Goal: Information Seeking & Learning: Learn about a topic

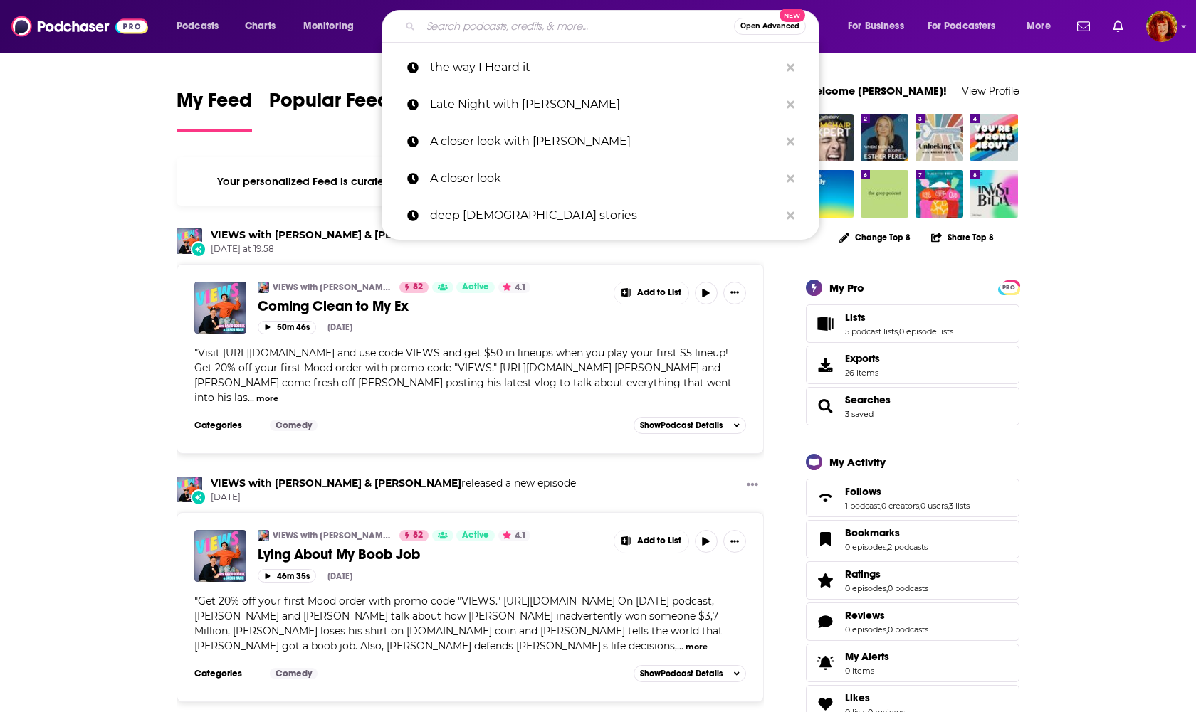
click at [509, 26] on input "Search podcasts, credits, & more..." at bounding box center [577, 26] width 313 height 23
click at [530, 140] on p "A closer look with [PERSON_NAME]" at bounding box center [604, 141] width 349 height 37
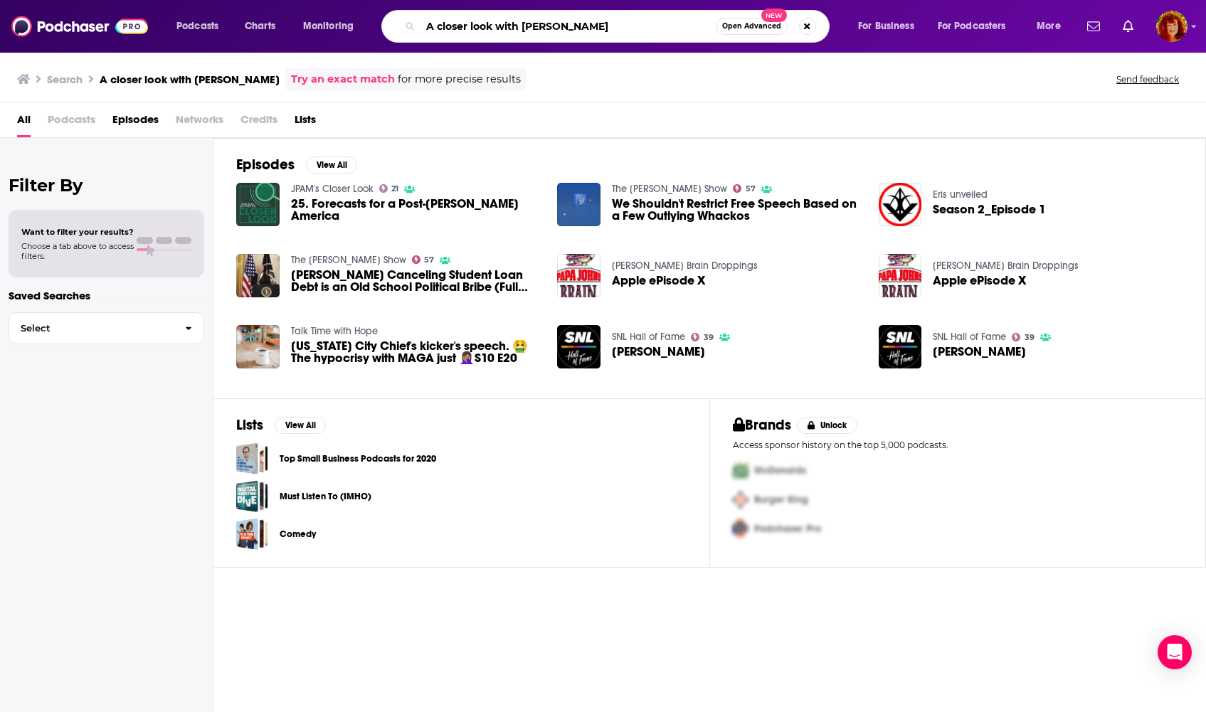
click at [473, 29] on input "A closer look with [PERSON_NAME]" at bounding box center [568, 26] width 295 height 23
drag, startPoint x: 589, startPoint y: 28, endPoint x: 417, endPoint y: 28, distance: 171.5
click at [417, 28] on div "A closer look with [PERSON_NAME] Open Advanced New" at bounding box center [605, 26] width 448 height 33
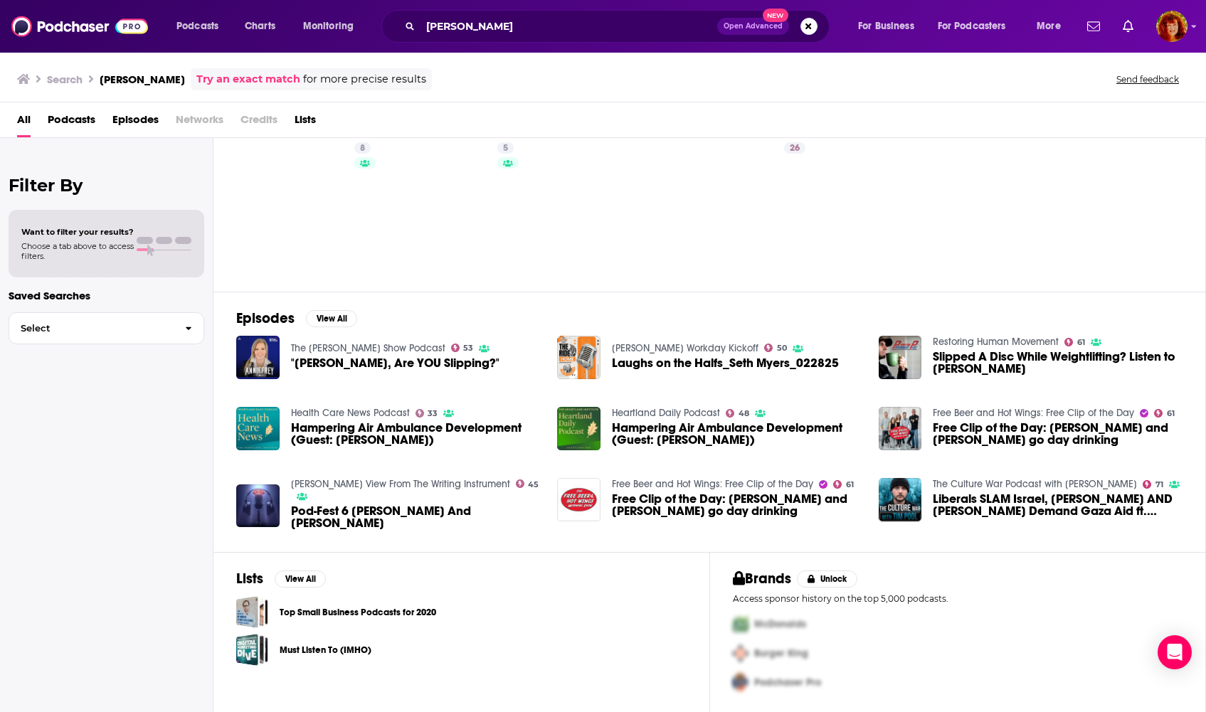
scroll to position [42, 0]
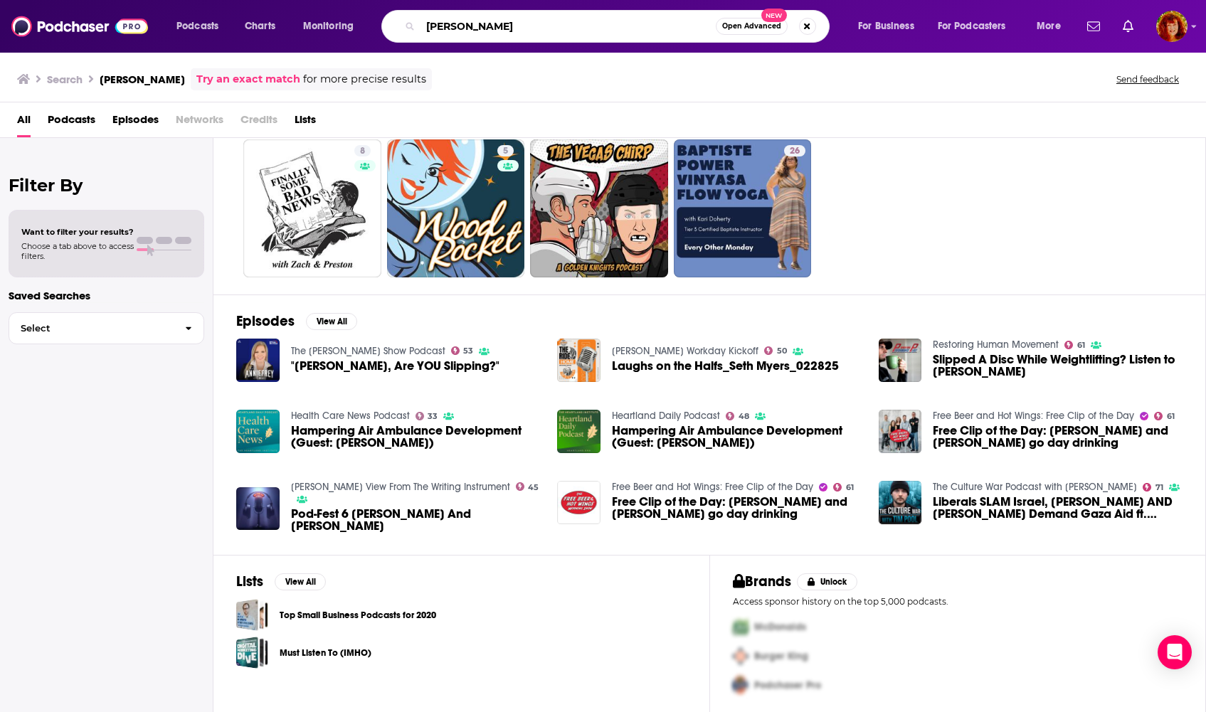
drag, startPoint x: 508, startPoint y: 29, endPoint x: 423, endPoint y: 26, distance: 84.8
click at [423, 26] on input "[PERSON_NAME]" at bounding box center [568, 26] width 295 height 23
type input "The Lonely Island"
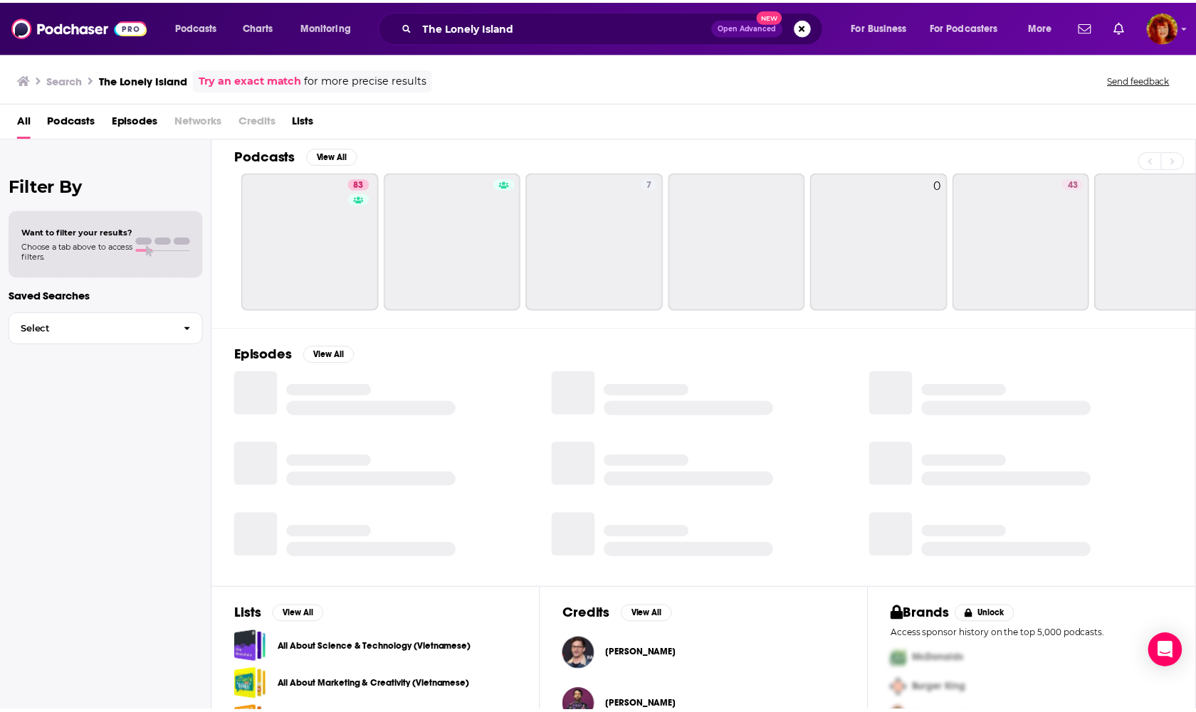
scroll to position [42, 0]
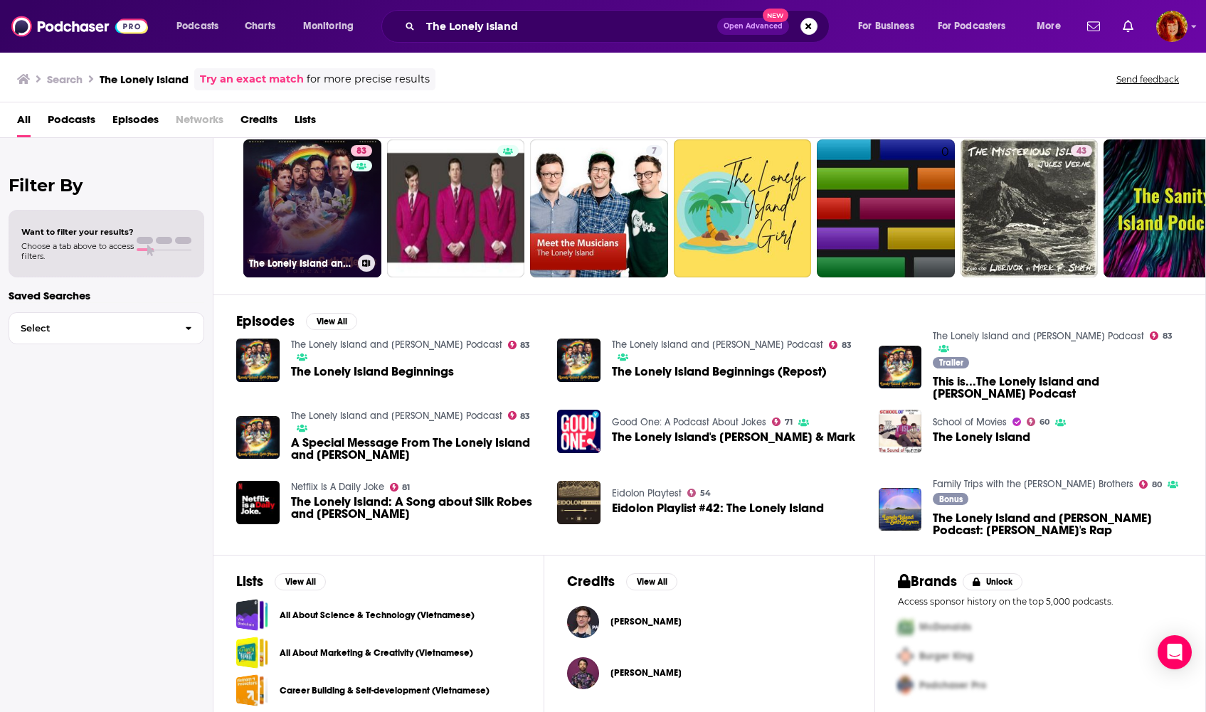
click at [342, 198] on link "83 The Lonely Island and [PERSON_NAME] Podcast" at bounding box center [312, 208] width 138 height 138
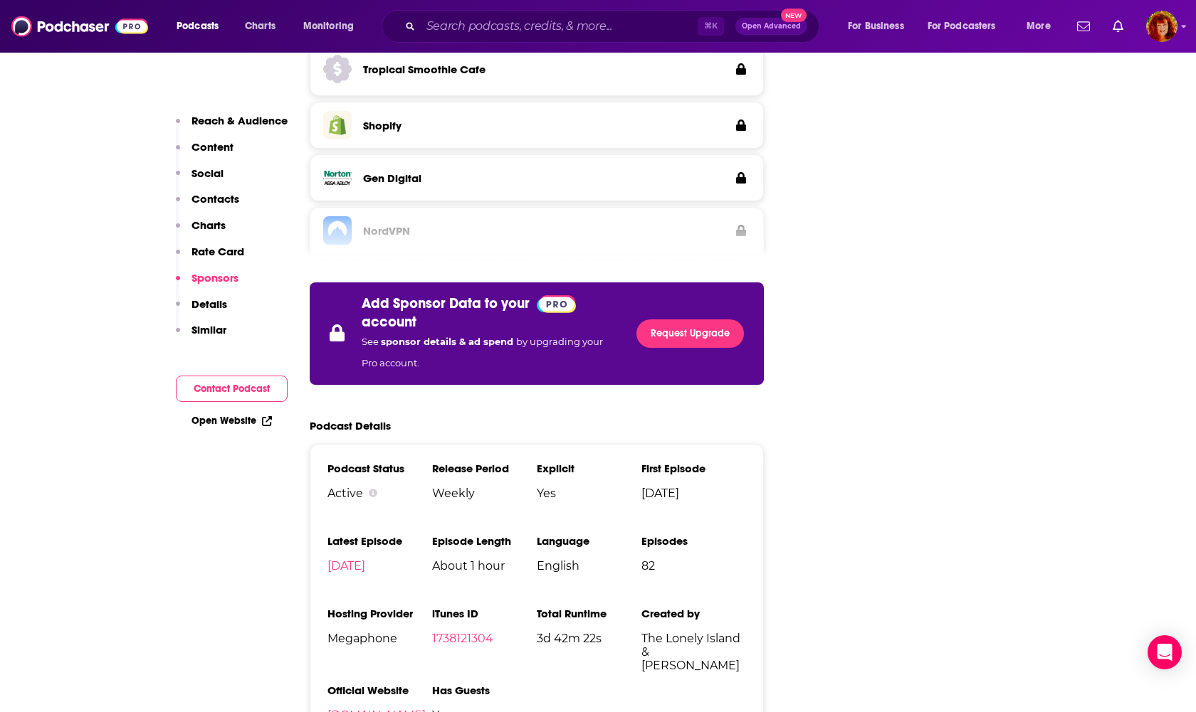
scroll to position [2326, 0]
